Goal: Browse casually

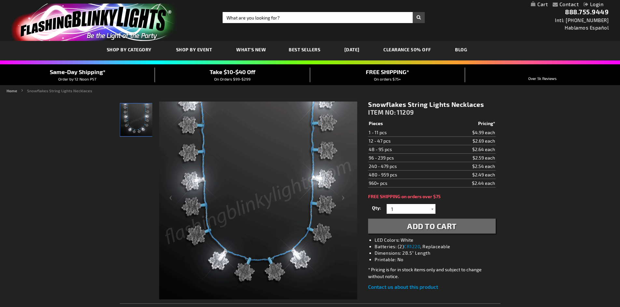
scroll to position [33, 0]
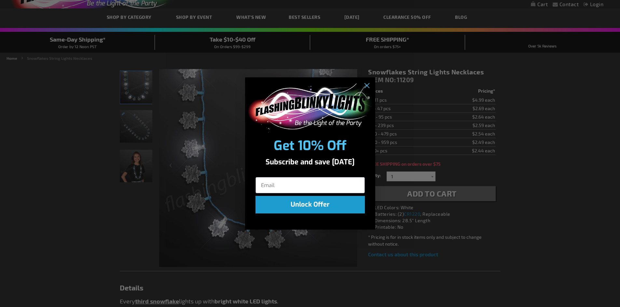
click at [134, 161] on div "Close dialog Get 10% Off Subscribe and save today Unlock Offer Submit" at bounding box center [310, 153] width 620 height 307
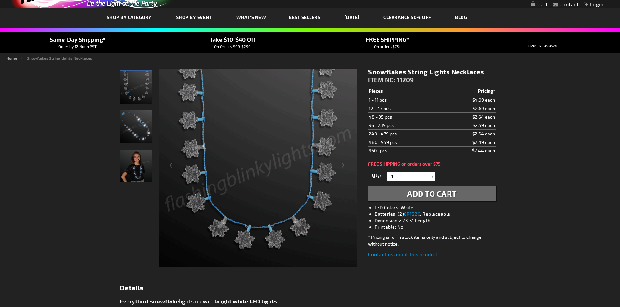
click at [134, 136] on img "Light Up LED Snowflake Necklace" at bounding box center [136, 126] width 33 height 33
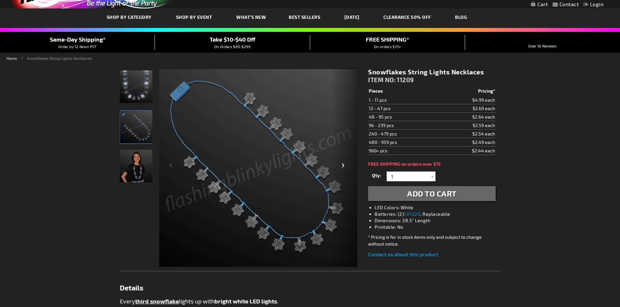
click at [341, 164] on div "Next" at bounding box center [344, 168] width 26 height 200
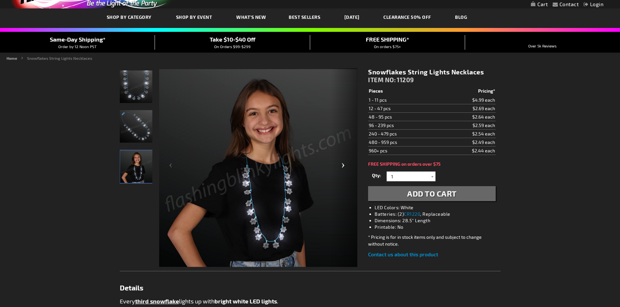
click at [341, 164] on div "Next" at bounding box center [344, 168] width 26 height 200
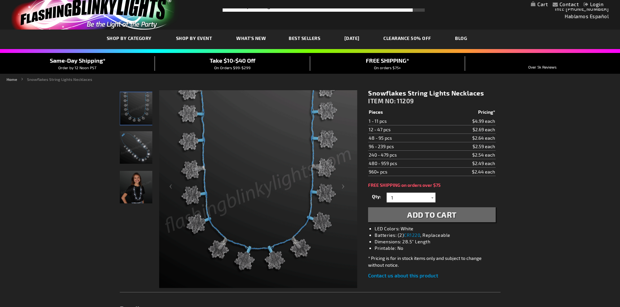
scroll to position [0, 0]
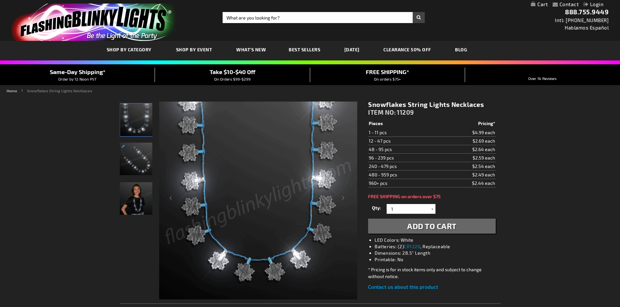
click at [416, 51] on link "CLEARANCE 50% OFF" at bounding box center [407, 50] width 58 height 22
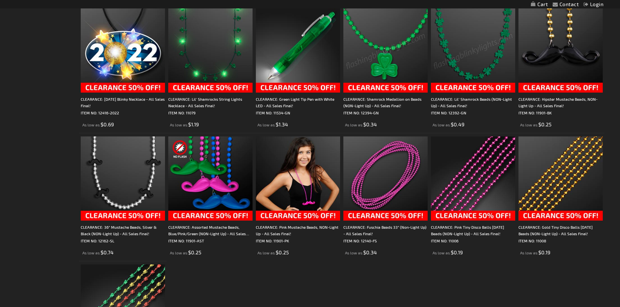
scroll to position [1171, 0]
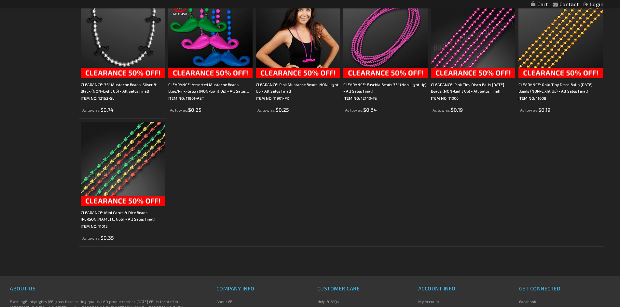
click at [132, 159] on img at bounding box center [123, 164] width 84 height 84
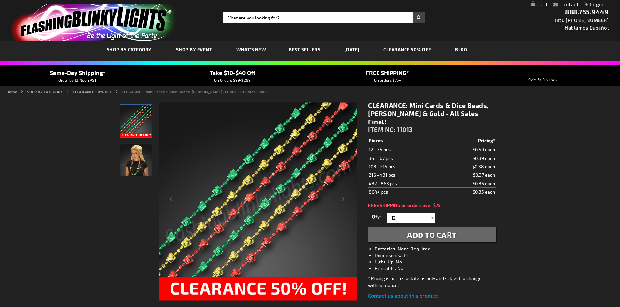
click at [141, 164] on img "Woman wearing Mini Cards & Dice Beads - Red, Green & Gold" at bounding box center [136, 160] width 33 height 33
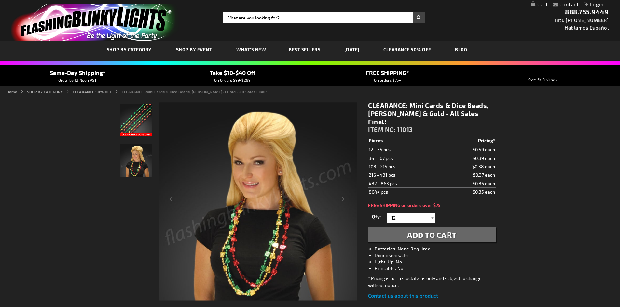
click at [288, 236] on img at bounding box center [258, 202] width 198 height 198
click at [147, 112] on img "Mini Cards & Dice Beads - Red, Green & Gold" at bounding box center [136, 120] width 33 height 33
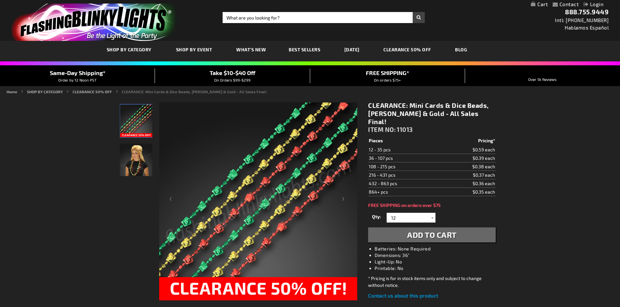
click at [238, 48] on span "What's New" at bounding box center [251, 50] width 30 height 6
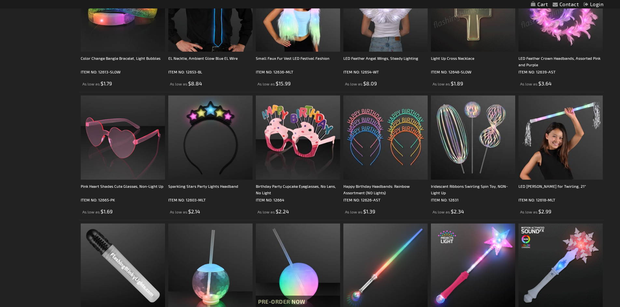
scroll to position [1074, 0]
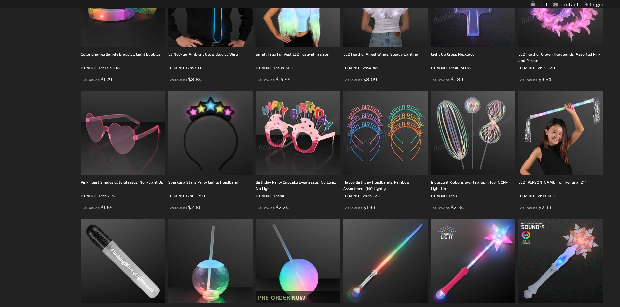
click at [297, 162] on img at bounding box center [298, 133] width 84 height 84
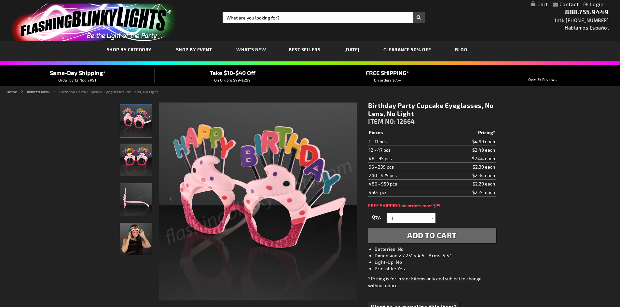
scroll to position [33, 0]
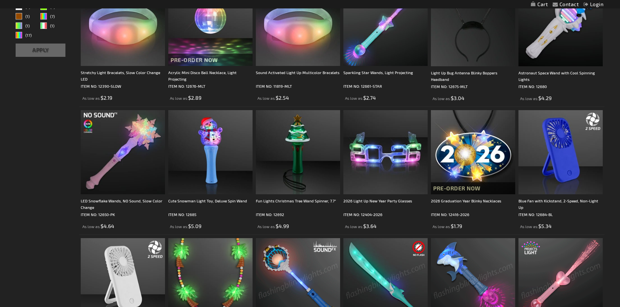
scroll to position [22, 0]
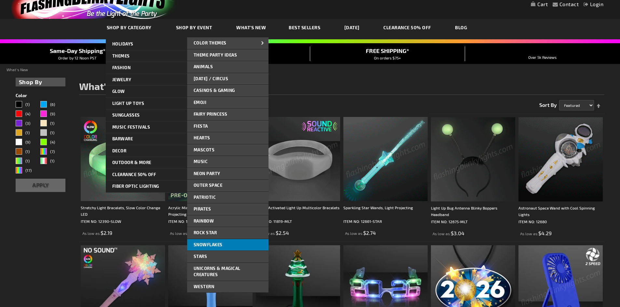
click at [215, 240] on link "Snowflakes" at bounding box center [227, 245] width 81 height 12
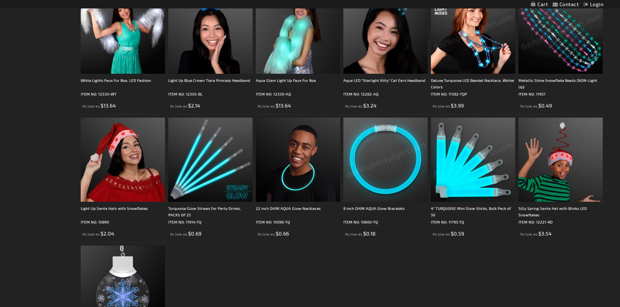
scroll to position [781, 0]
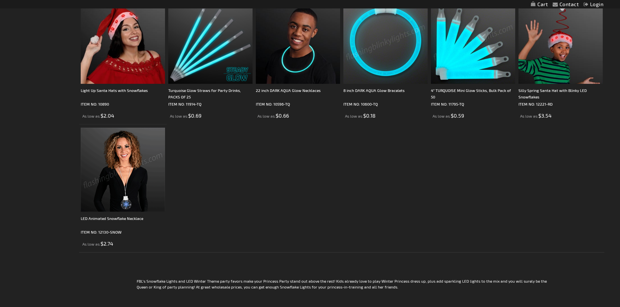
click at [116, 165] on img at bounding box center [123, 170] width 84 height 84
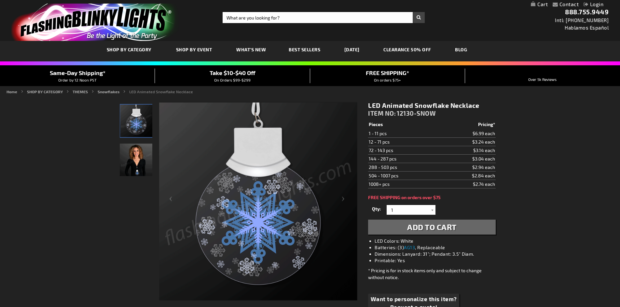
click at [141, 161] on img "Female wearing LED Light Up Animated Snowflake Necklace" at bounding box center [136, 160] width 33 height 33
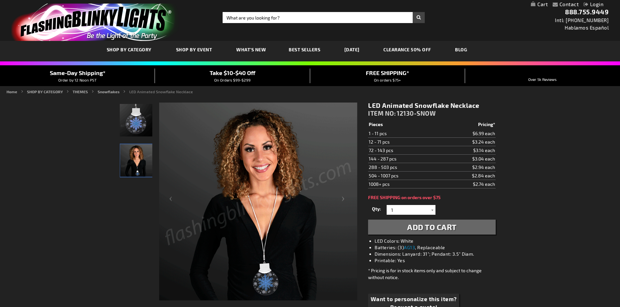
click at [301, 47] on span "Best Sellers" at bounding box center [305, 50] width 32 height 6
click at [299, 48] on span "Best Sellers" at bounding box center [305, 50] width 32 height 6
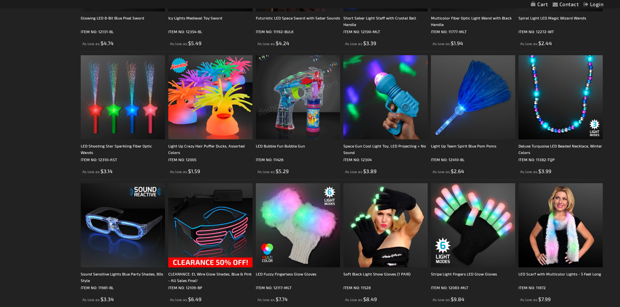
scroll to position [1074, 0]
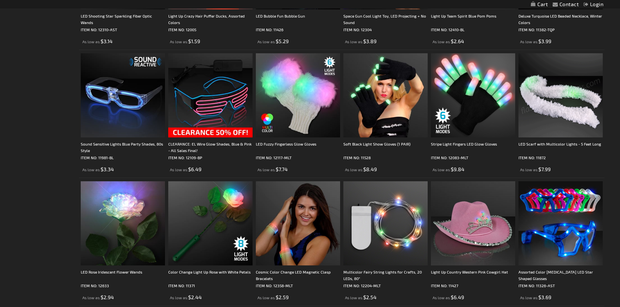
click at [574, 106] on img at bounding box center [560, 95] width 84 height 84
